Goal: Information Seeking & Learning: Find specific fact

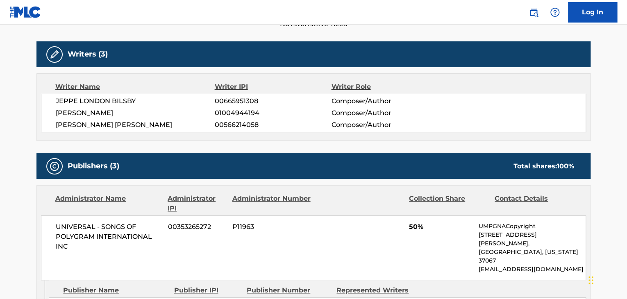
scroll to position [247, 0]
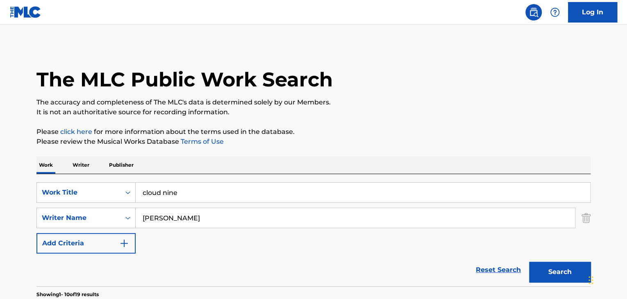
click at [216, 195] on input "cloud nine" at bounding box center [363, 193] width 454 height 20
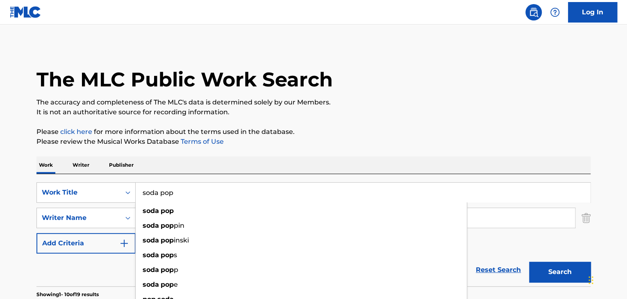
type input "soda pop"
click at [321, 128] on p "Please click here for more information about the terms used in the database." at bounding box center [313, 132] width 554 height 10
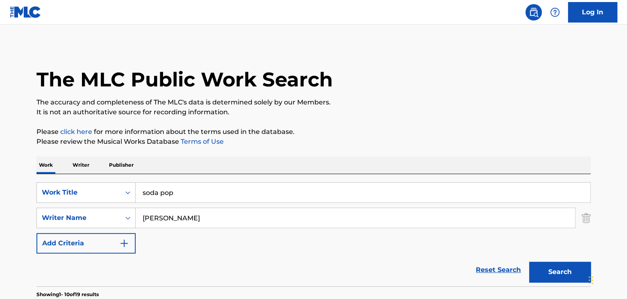
click at [222, 212] on input "[PERSON_NAME]" at bounding box center [355, 218] width 439 height 20
type input "[PERSON_NAME]"
click at [529, 262] on button "Search" at bounding box center [559, 272] width 61 height 20
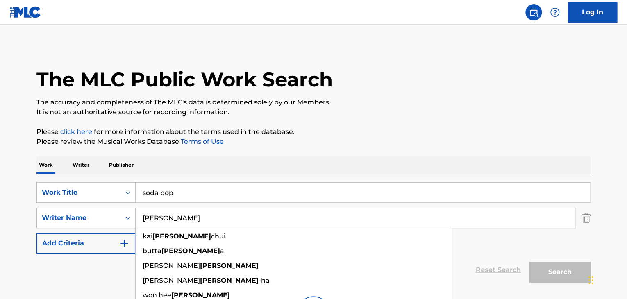
click at [23, 207] on main "The MLC Public Work Search The accuracy and completeness of The MLC's data is d…" at bounding box center [313, 184] width 627 height 318
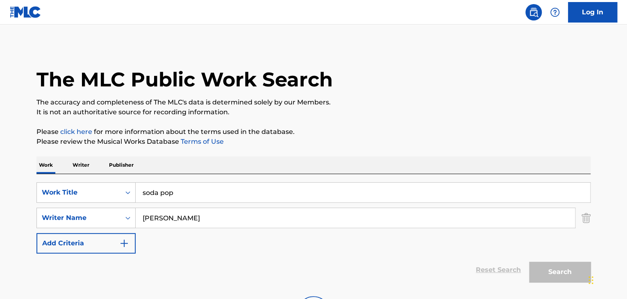
scroll to position [103, 0]
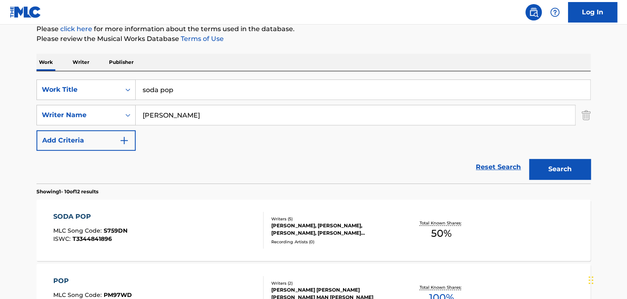
click at [167, 236] on div "SODA POP MLC Song Code : S759DN ISWC : T3344841896" at bounding box center [158, 230] width 211 height 37
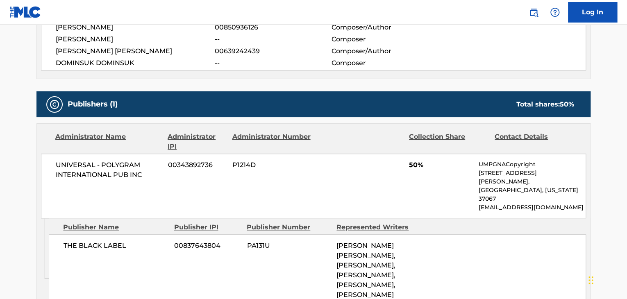
scroll to position [263, 0]
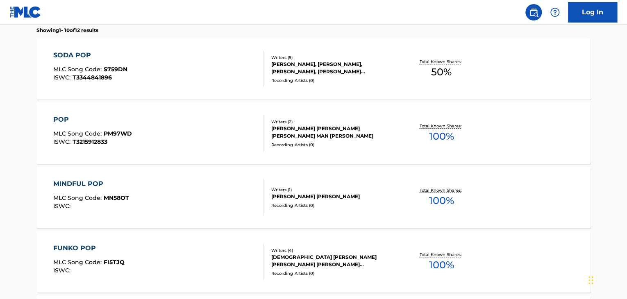
scroll to position [150, 0]
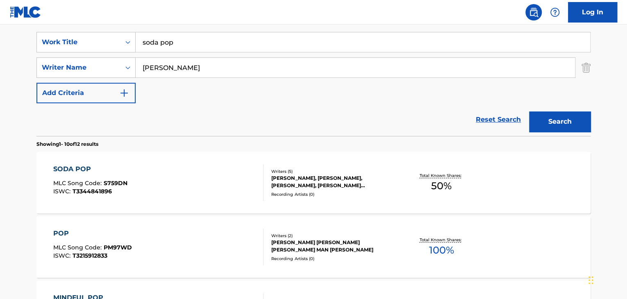
click at [105, 167] on div "SODA POP" at bounding box center [90, 169] width 74 height 10
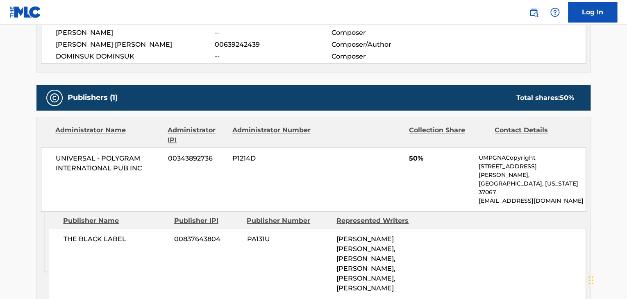
scroll to position [339, 0]
drag, startPoint x: 52, startPoint y: 156, endPoint x: 147, endPoint y: 174, distance: 97.1
click at [147, 174] on div "UNIVERSAL - POLYGRAM INTERNATIONAL PUB INC 00343892736 P1214D 50% UMPGNACopyrig…" at bounding box center [313, 179] width 545 height 65
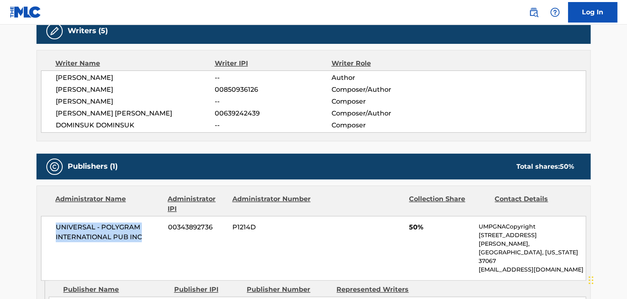
scroll to position [347, 0]
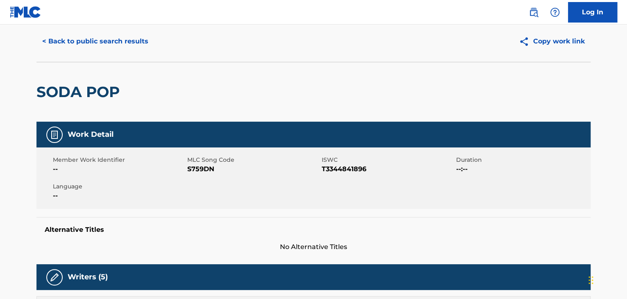
click at [62, 42] on button "< Back to public search results" at bounding box center [95, 41] width 118 height 20
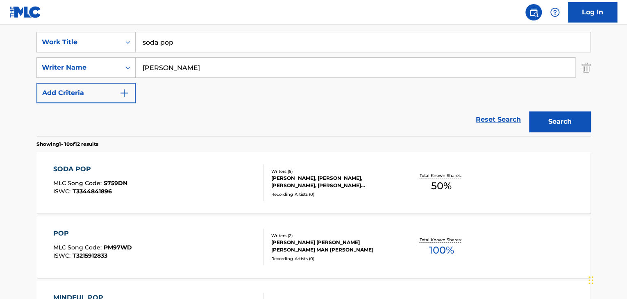
click at [176, 40] on input "soda pop" at bounding box center [363, 42] width 454 height 20
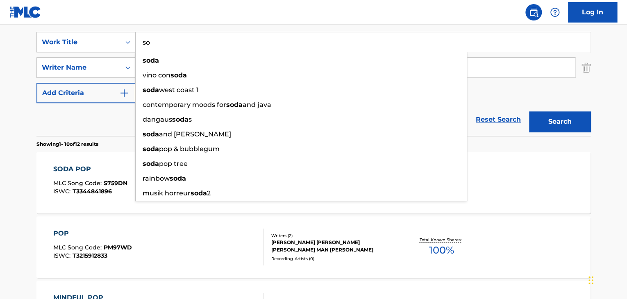
type input "s"
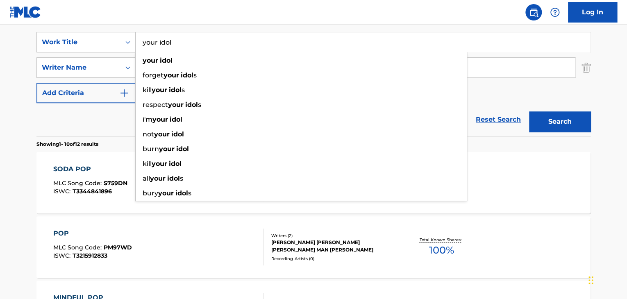
type input "your idol"
click at [529, 111] on button "Search" at bounding box center [559, 121] width 61 height 20
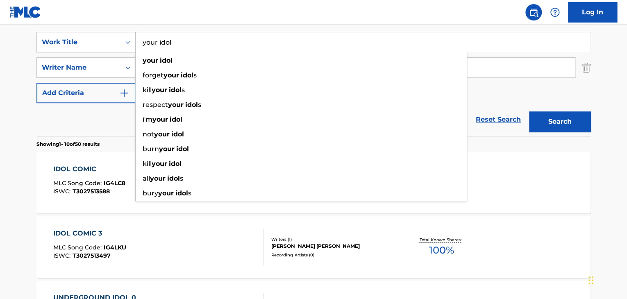
click at [68, 175] on div "IDOL COMIC MLC Song Code : IG4LC8 ISWC : T3027513588" at bounding box center [89, 182] width 72 height 37
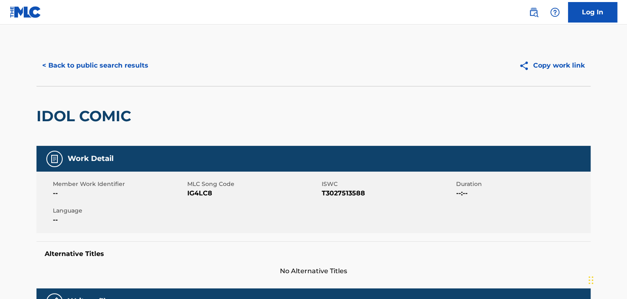
click at [117, 68] on button "< Back to public search results" at bounding box center [95, 65] width 118 height 20
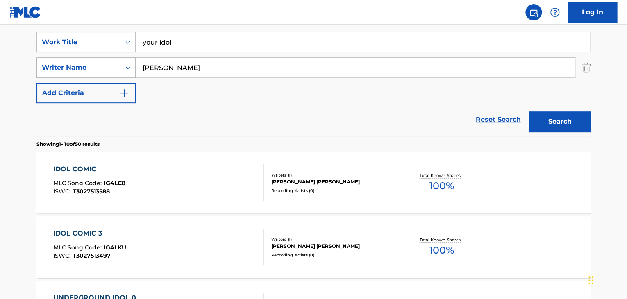
drag, startPoint x: 172, startPoint y: 68, endPoint x: 127, endPoint y: 75, distance: 45.3
click at [127, 75] on div "SearchWithCriteriac46e64be-7588-41b9-993f-8c9fc7436d16 Writer Name [PERSON_NAME]" at bounding box center [313, 67] width 554 height 20
type input "seo"
click at [529, 111] on button "Search" at bounding box center [559, 121] width 61 height 20
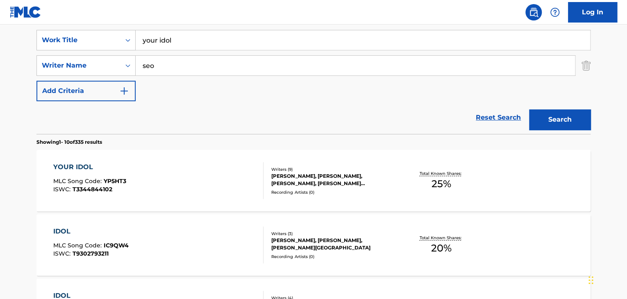
scroll to position [156, 0]
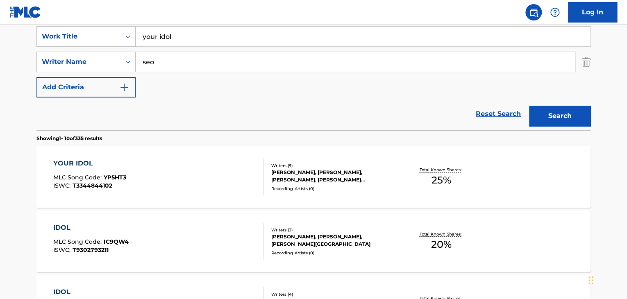
click at [92, 175] on span "MLC Song Code :" at bounding box center [78, 177] width 50 height 7
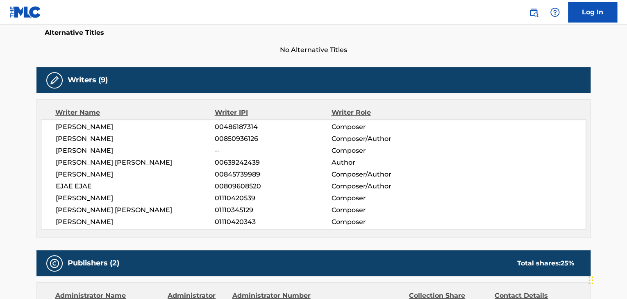
scroll to position [196, 0]
